Goal: Contribute content: Add original content to the website for others to see

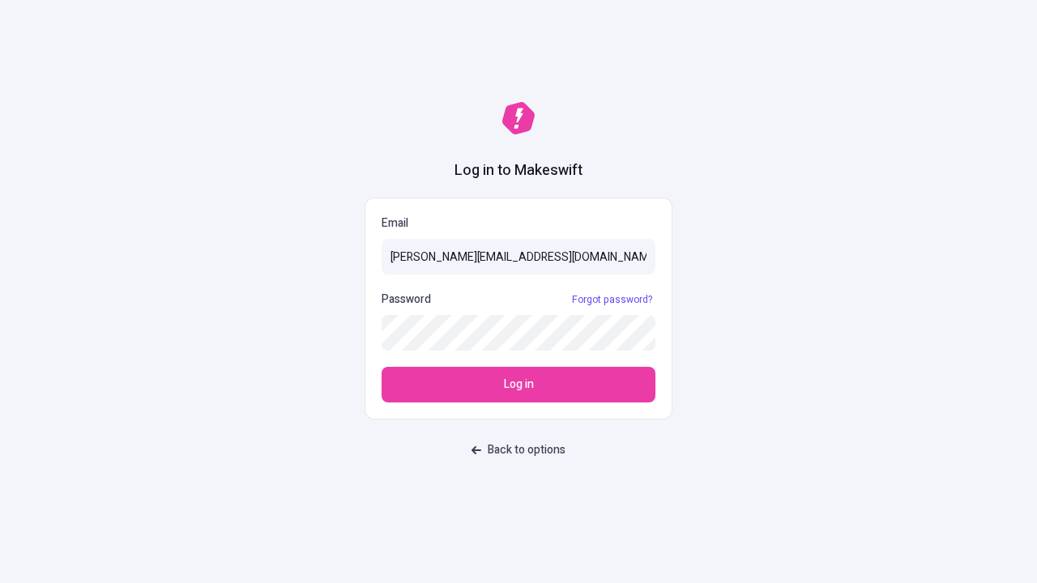
type input "[PERSON_NAME][EMAIL_ADDRESS][DOMAIN_NAME]"
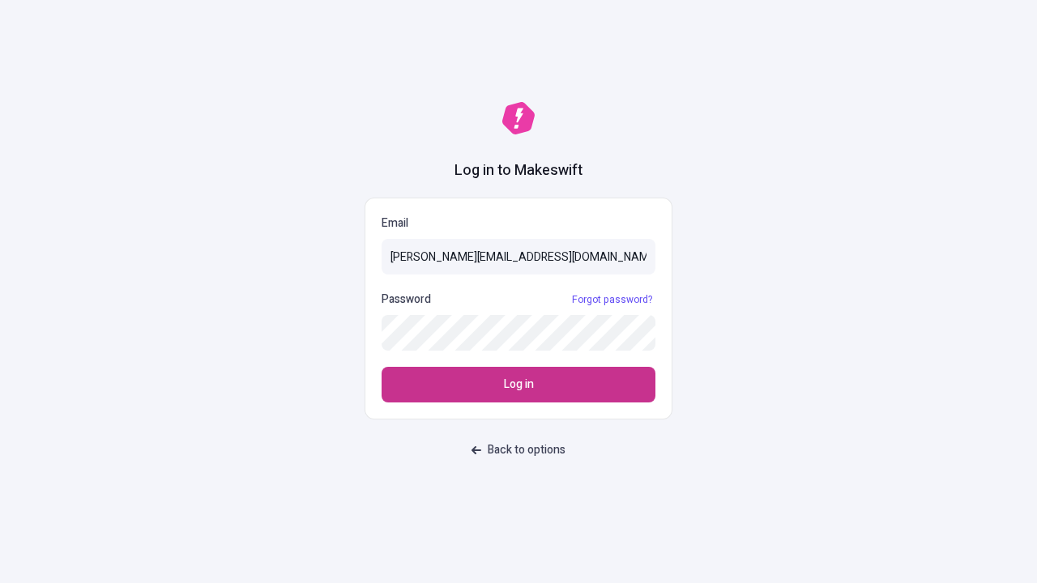
click at [518, 385] on span "Log in" at bounding box center [519, 385] width 30 height 18
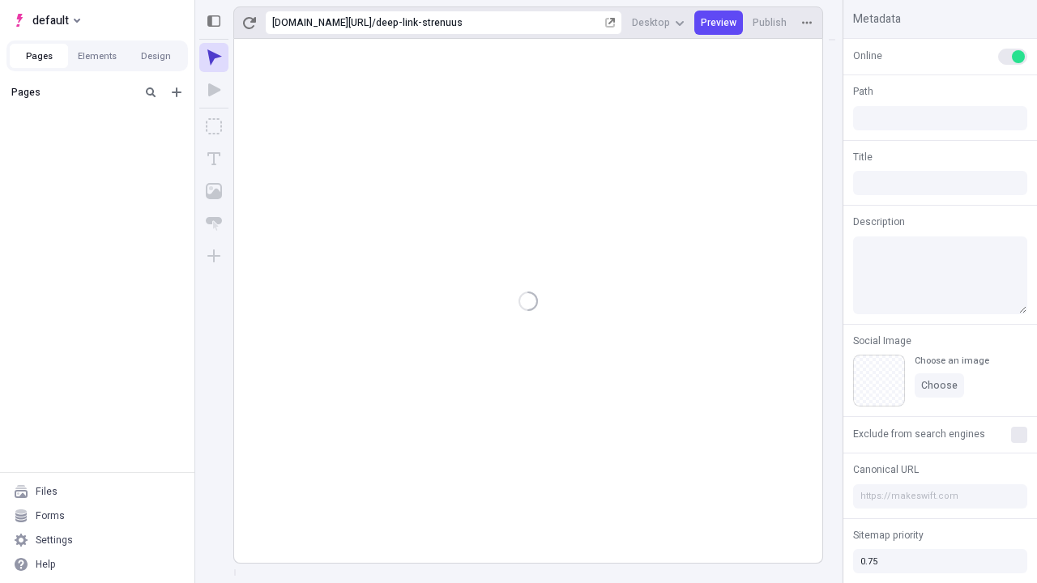
type input "/deep-link-strenuus"
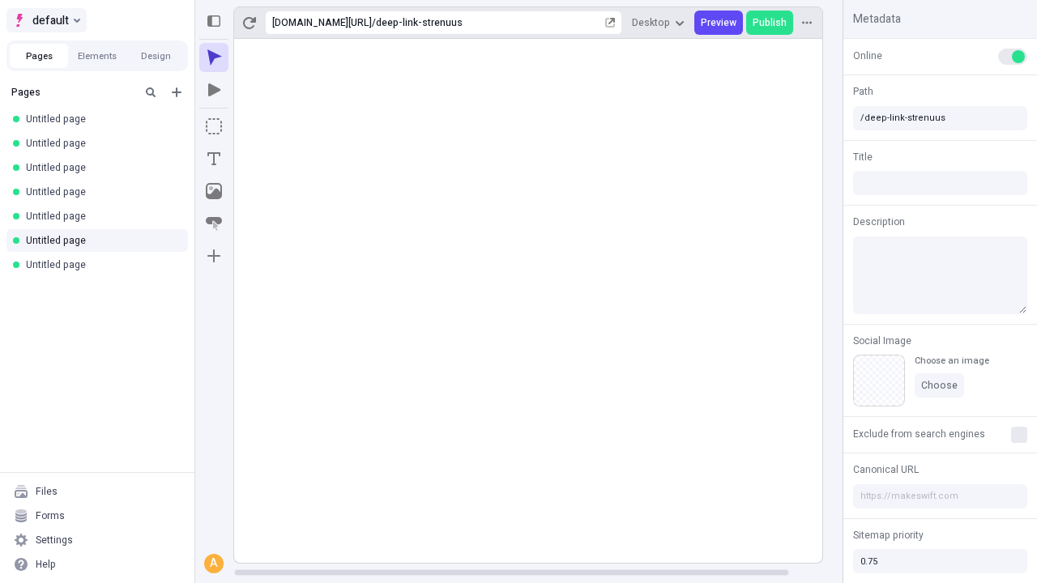
click at [45, 20] on span "default" at bounding box center [50, 20] width 36 height 19
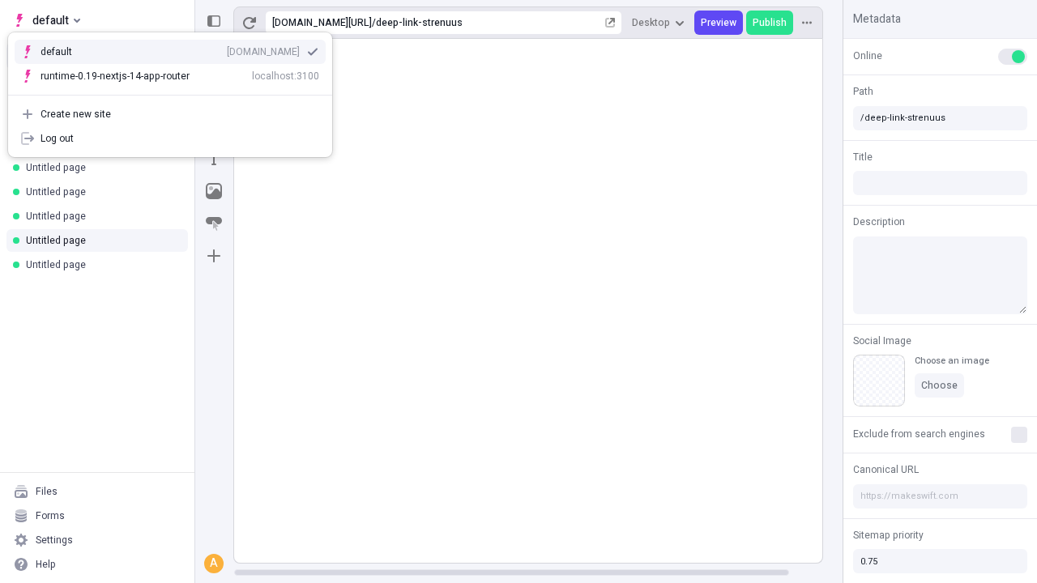
click at [227, 49] on div "[DOMAIN_NAME]" at bounding box center [263, 51] width 73 height 13
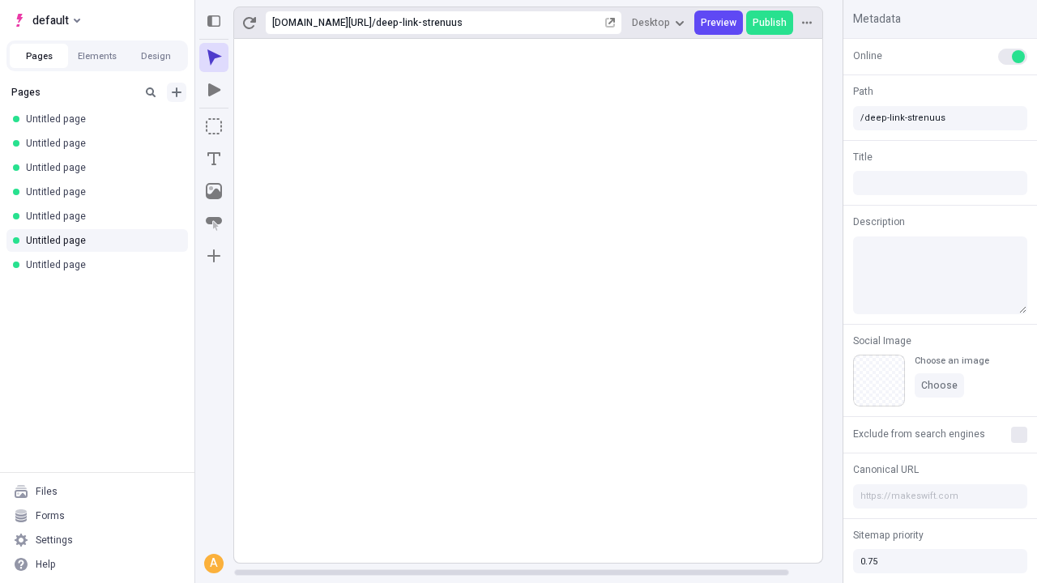
click at [177, 92] on icon "Add new" at bounding box center [177, 92] width 10 height 10
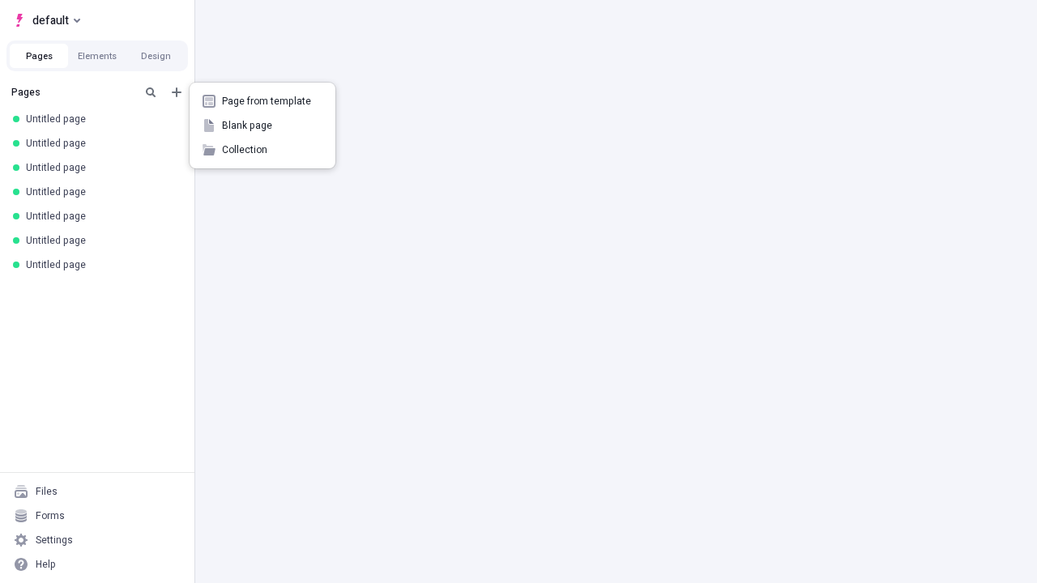
click at [262, 126] on span "Blank page" at bounding box center [272, 125] width 100 height 13
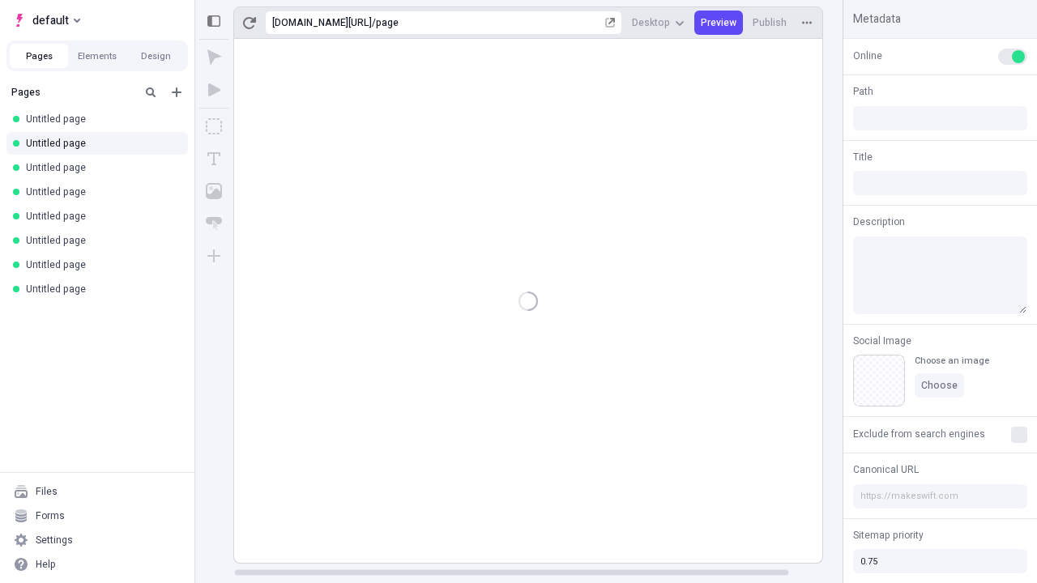
type input "/page"
click at [214, 126] on icon "Box" at bounding box center [214, 126] width 16 height 16
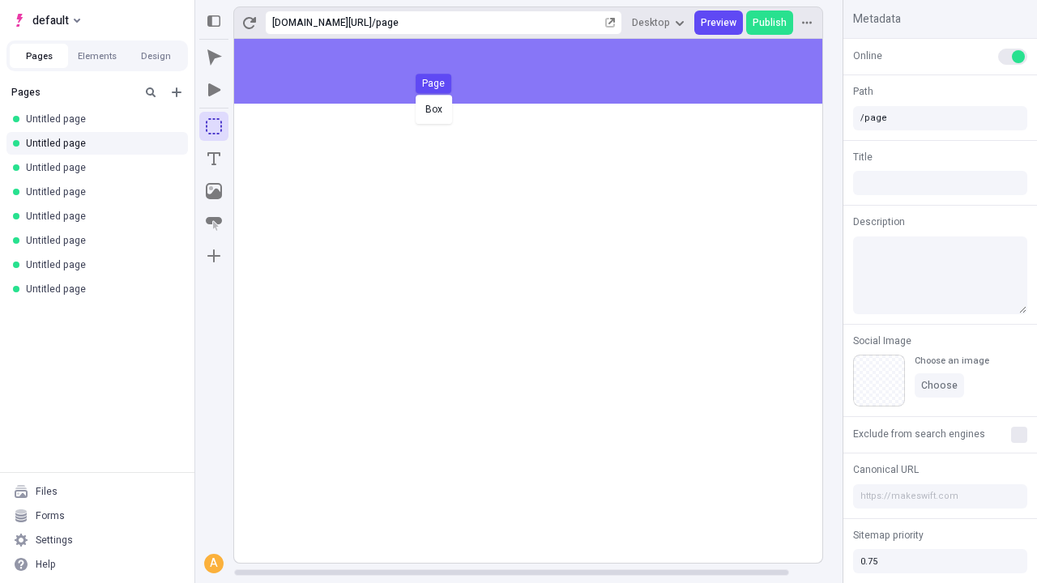
click at [544, 71] on div "Box Page" at bounding box center [518, 291] width 1037 height 583
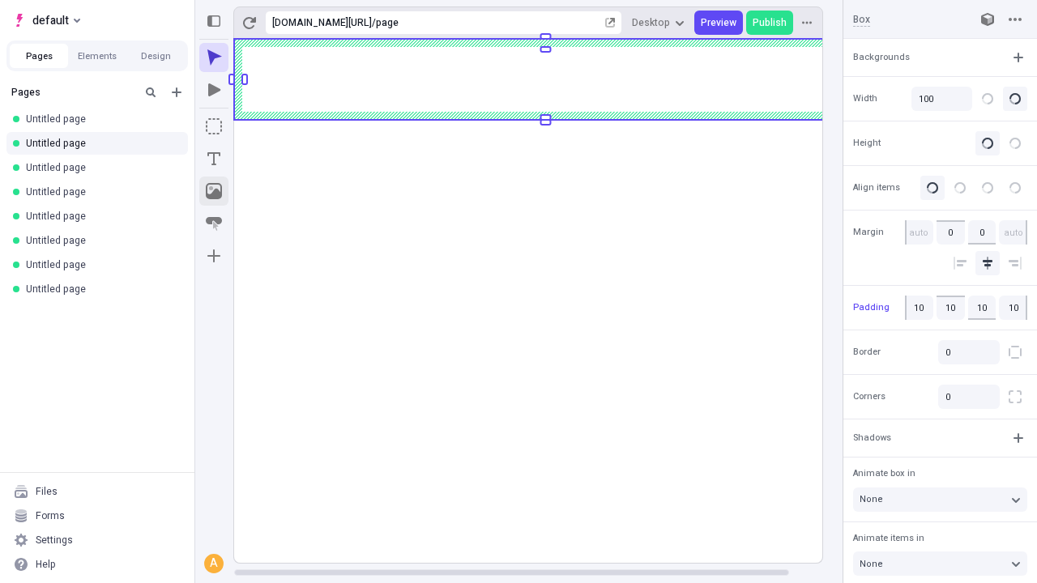
click at [214, 191] on icon "Image" at bounding box center [214, 191] width 16 height 16
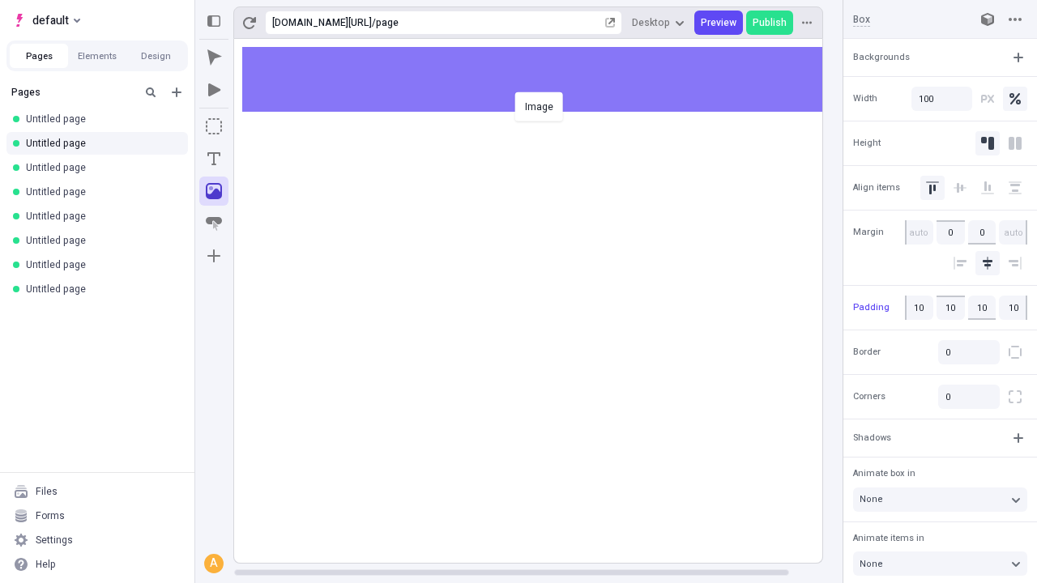
click at [544, 79] on div "Image" at bounding box center [518, 291] width 1037 height 583
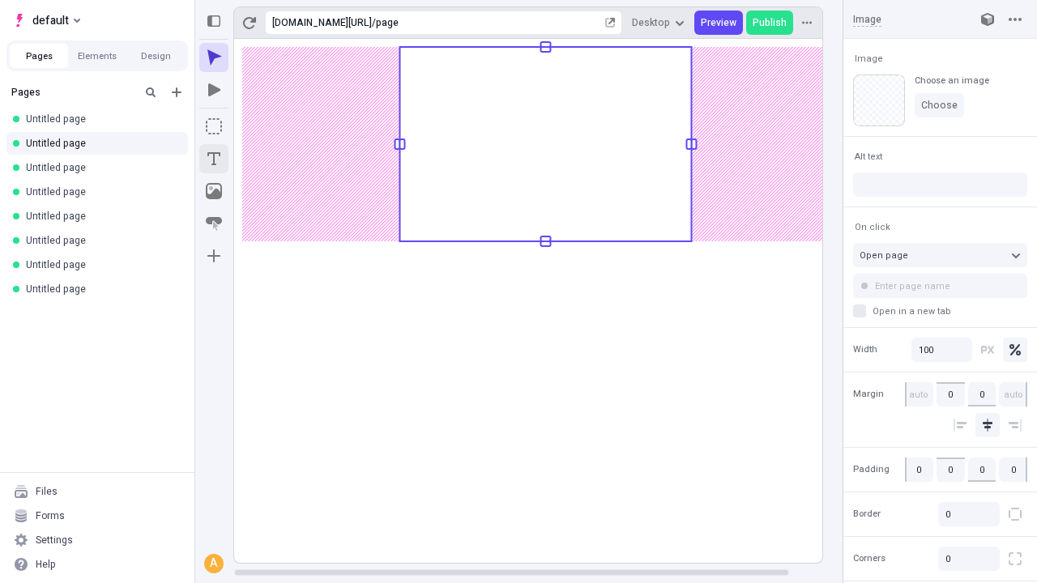
click at [214, 159] on icon "Text" at bounding box center [213, 158] width 13 height 13
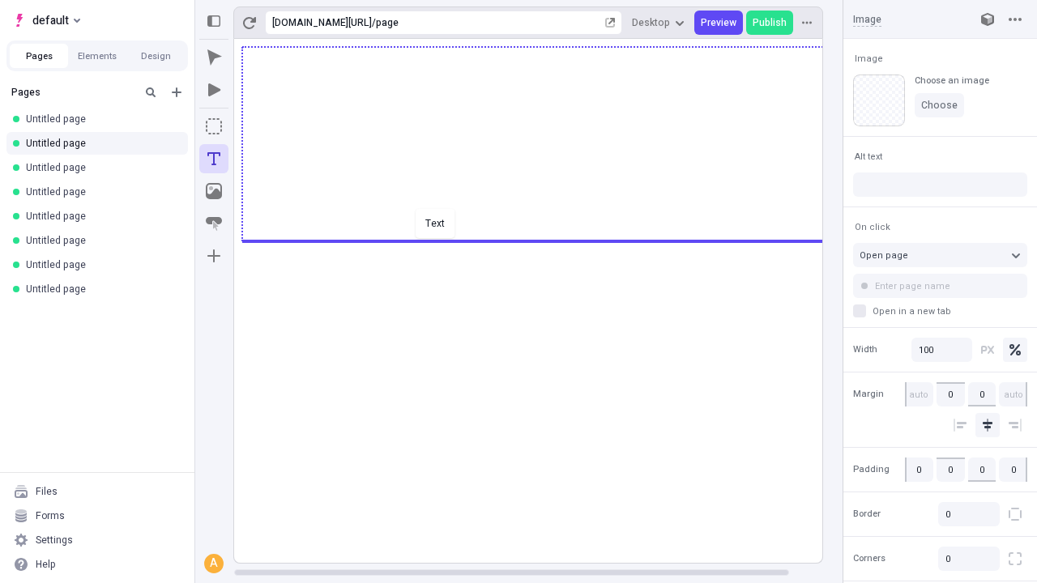
click at [544, 240] on div "Text" at bounding box center [518, 291] width 1037 height 583
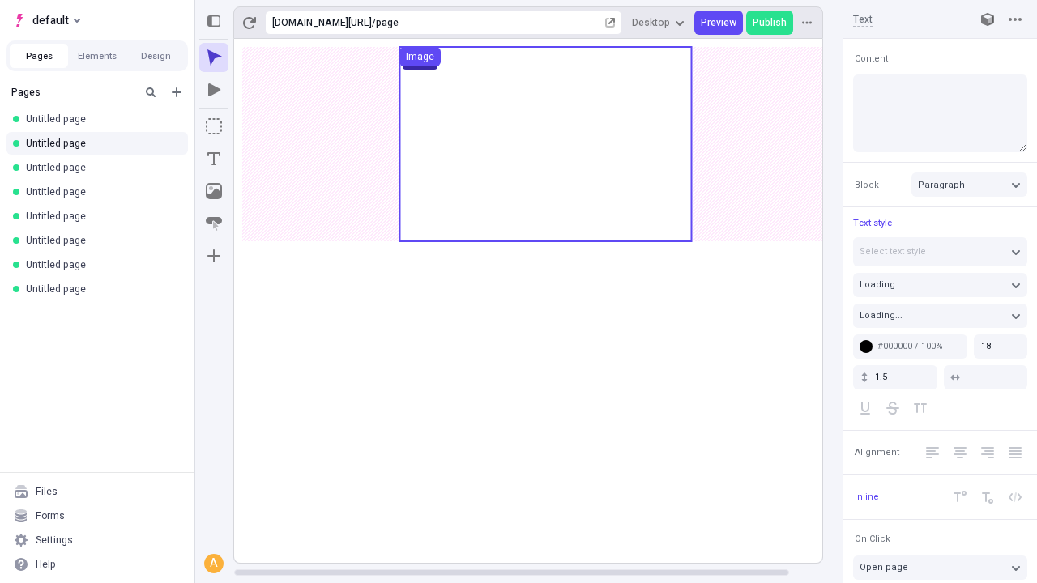
type textarea "Dynamically target open-source portals. Fungibly engage out-of-the-box delivera…"
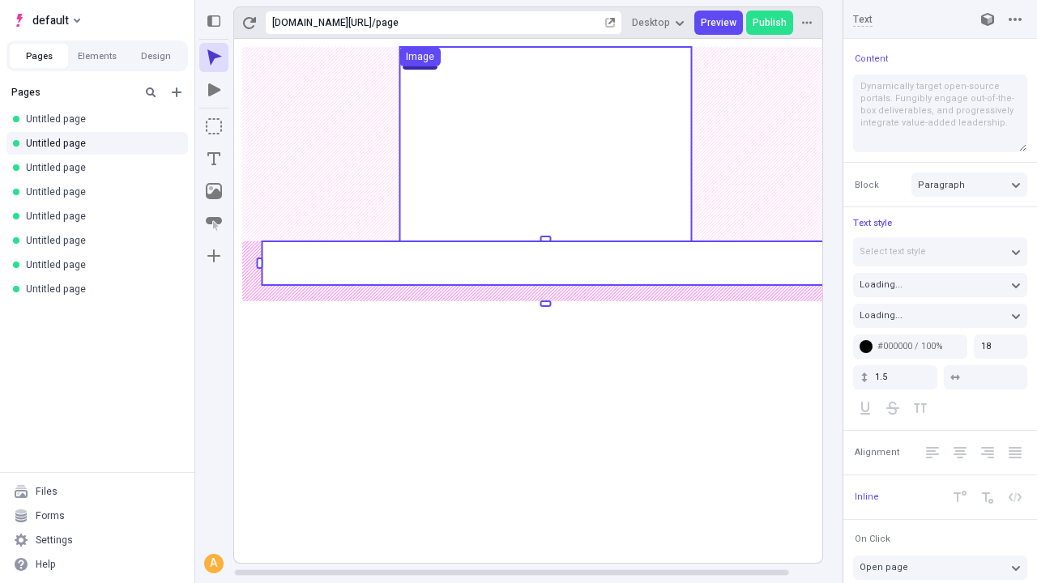
click at [544, 263] on rect at bounding box center [545, 263] width 567 height 44
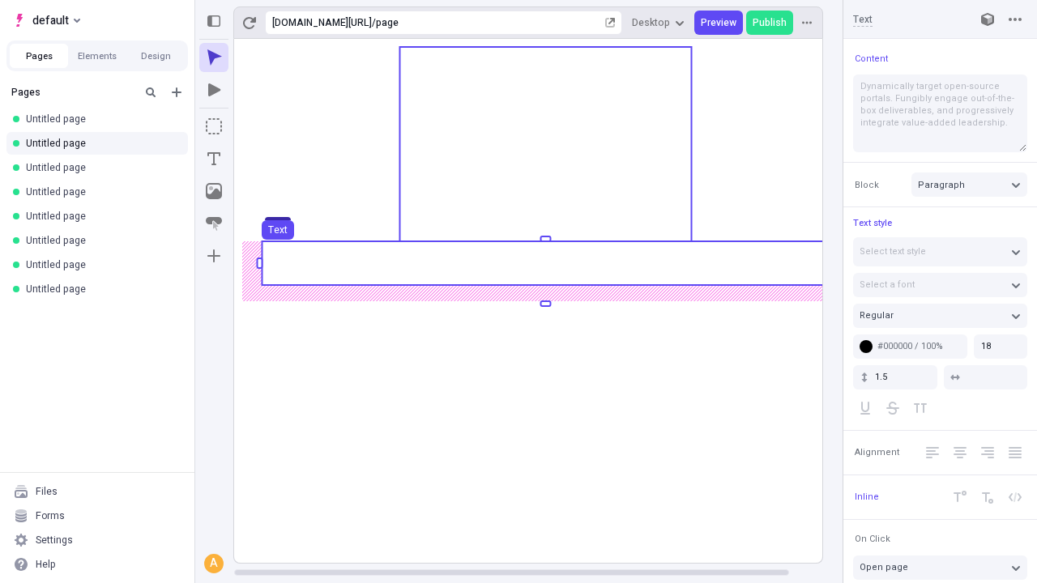
click at [544, 263] on use at bounding box center [545, 263] width 567 height 44
click at [544, 263] on rect at bounding box center [545, 301] width 623 height 524
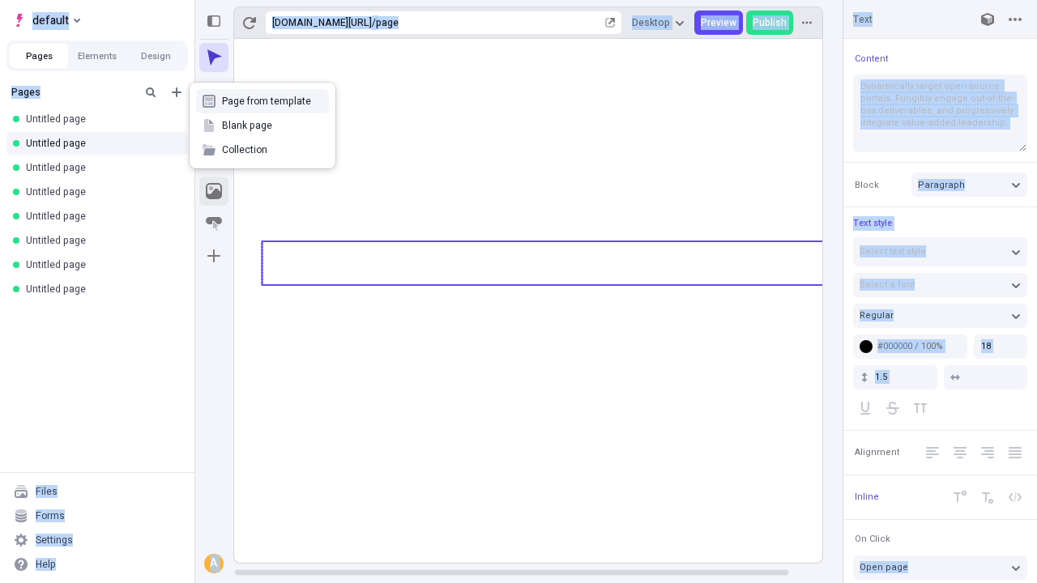
click at [214, 191] on icon "Image" at bounding box center [214, 191] width 16 height 16
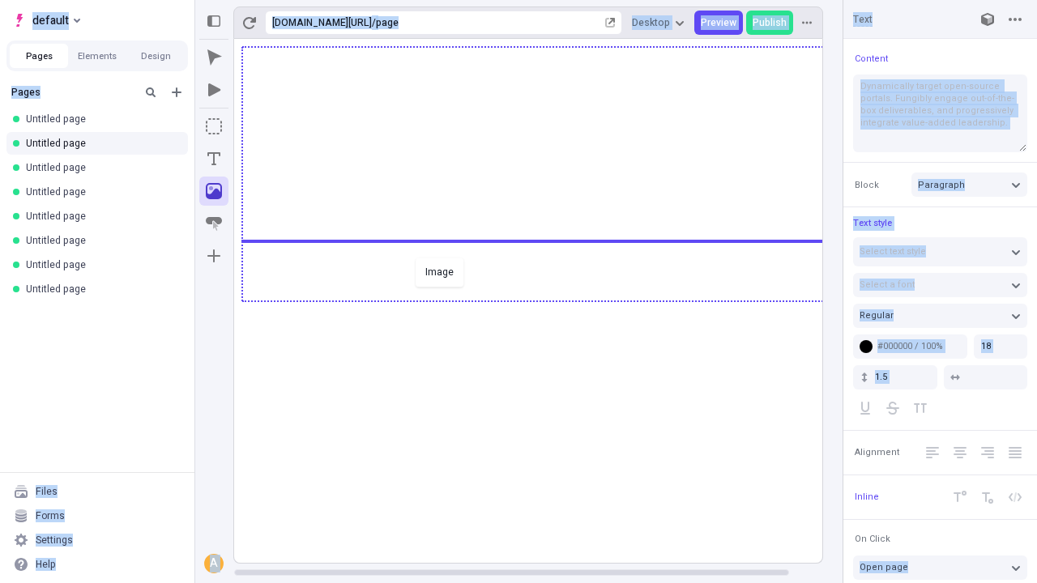
click at [544, 300] on div "Image" at bounding box center [518, 291] width 1037 height 583
